Goal: Navigation & Orientation: Understand site structure

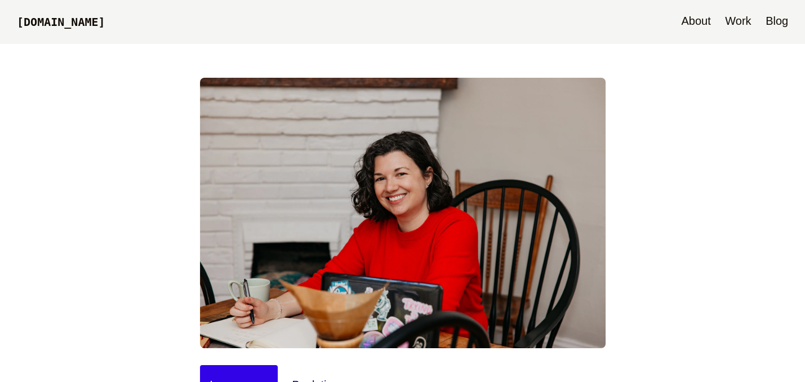
click at [707, 20] on link "About" at bounding box center [695, 22] width 41 height 44
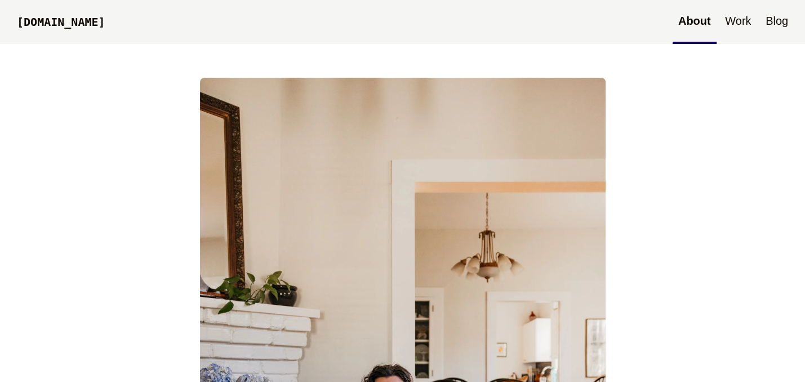
click at [773, 28] on link "Blog" at bounding box center [777, 22] width 34 height 44
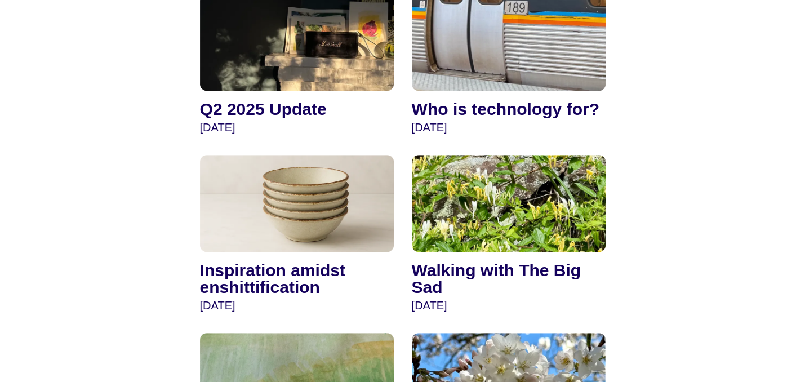
scroll to position [958, 0]
